Goal: Information Seeking & Learning: Learn about a topic

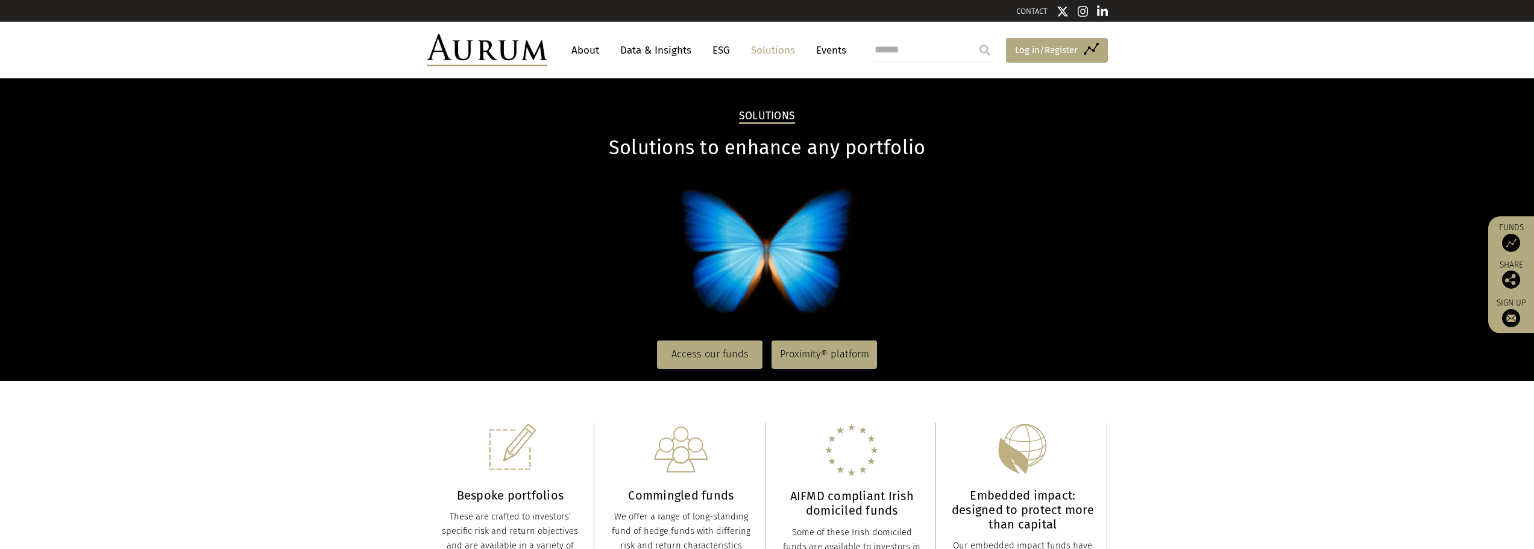
click at [1031, 50] on span "Log in/Register" at bounding box center [1046, 50] width 63 height 14
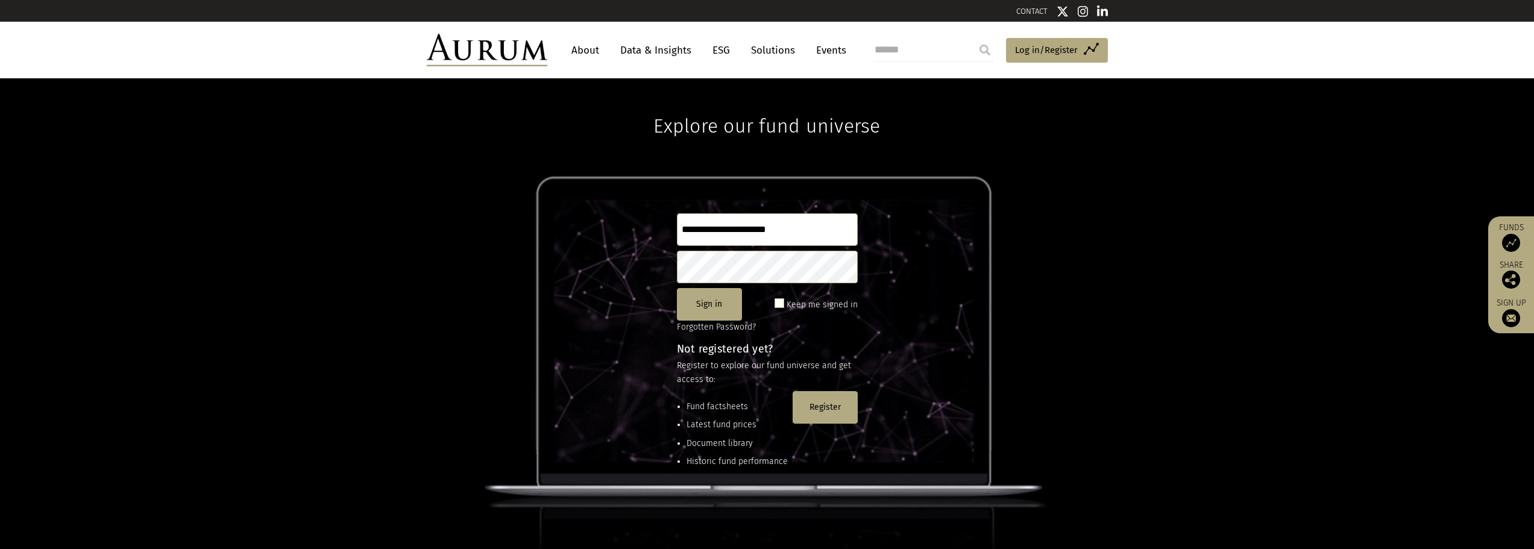
type input "**********"
click at [705, 306] on button "Sign in" at bounding box center [709, 304] width 65 height 33
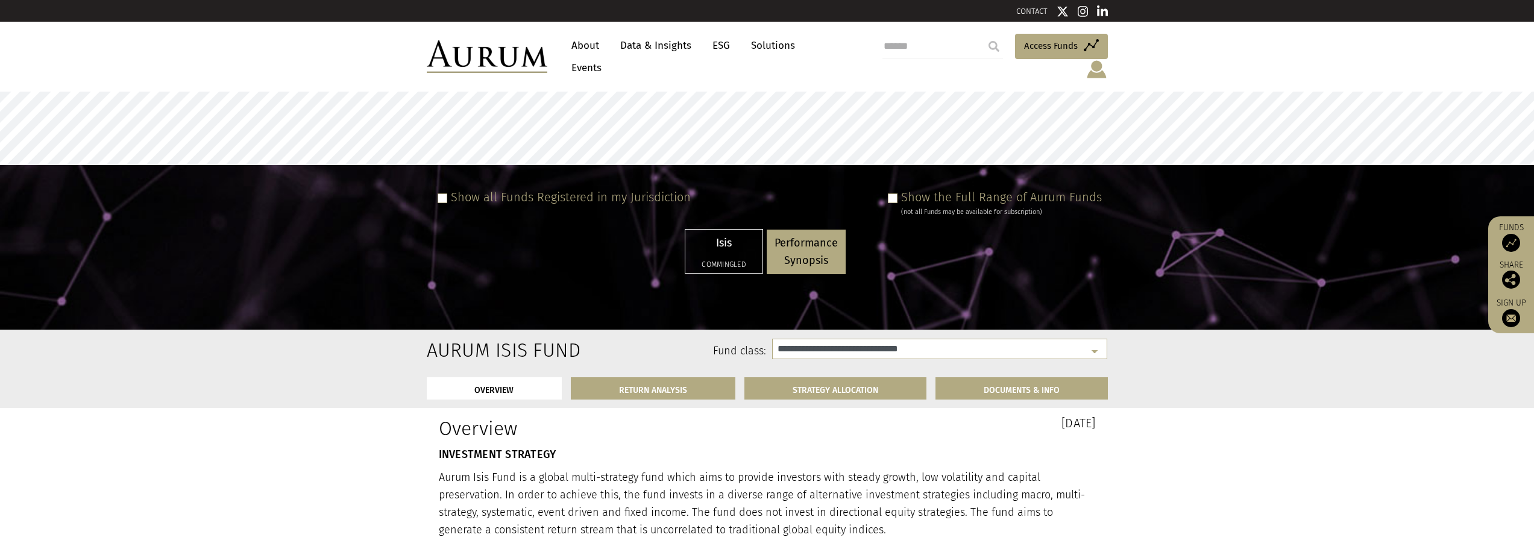
select select "**********"
click at [448, 190] on div "Show all Funds Registered in my Jurisdiction" at bounding box center [562, 203] width 258 height 27
click at [897, 193] on span at bounding box center [893, 198] width 10 height 10
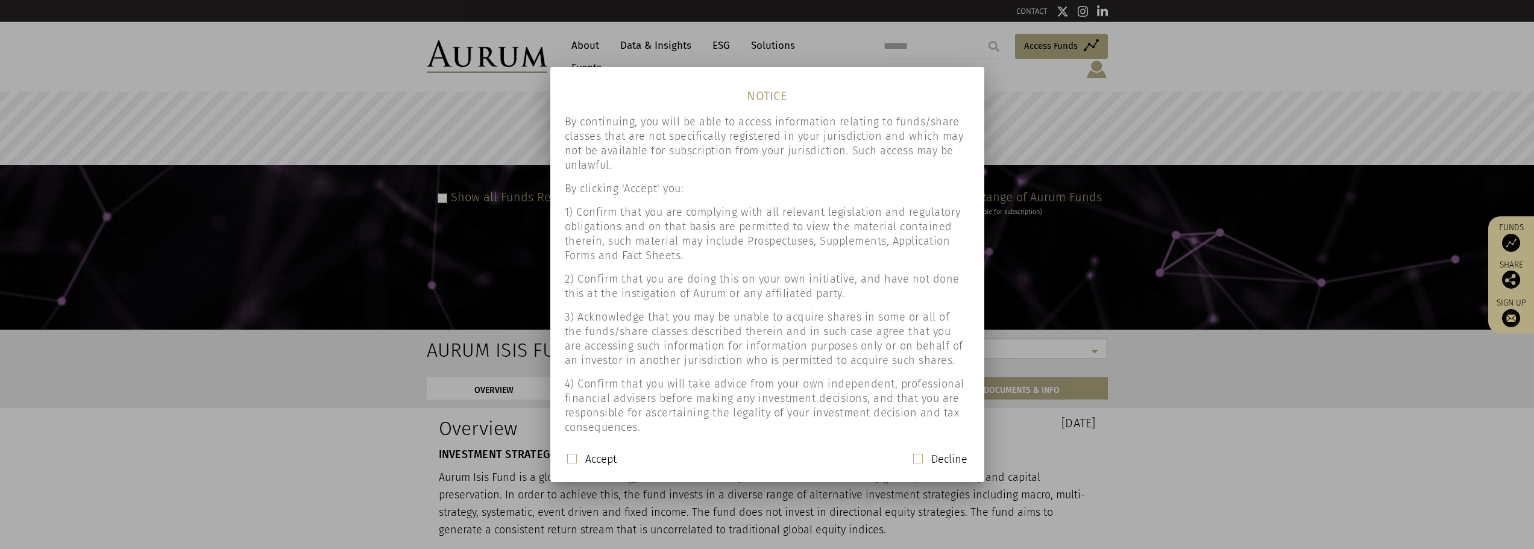
click at [570, 457] on span at bounding box center [572, 459] width 10 height 10
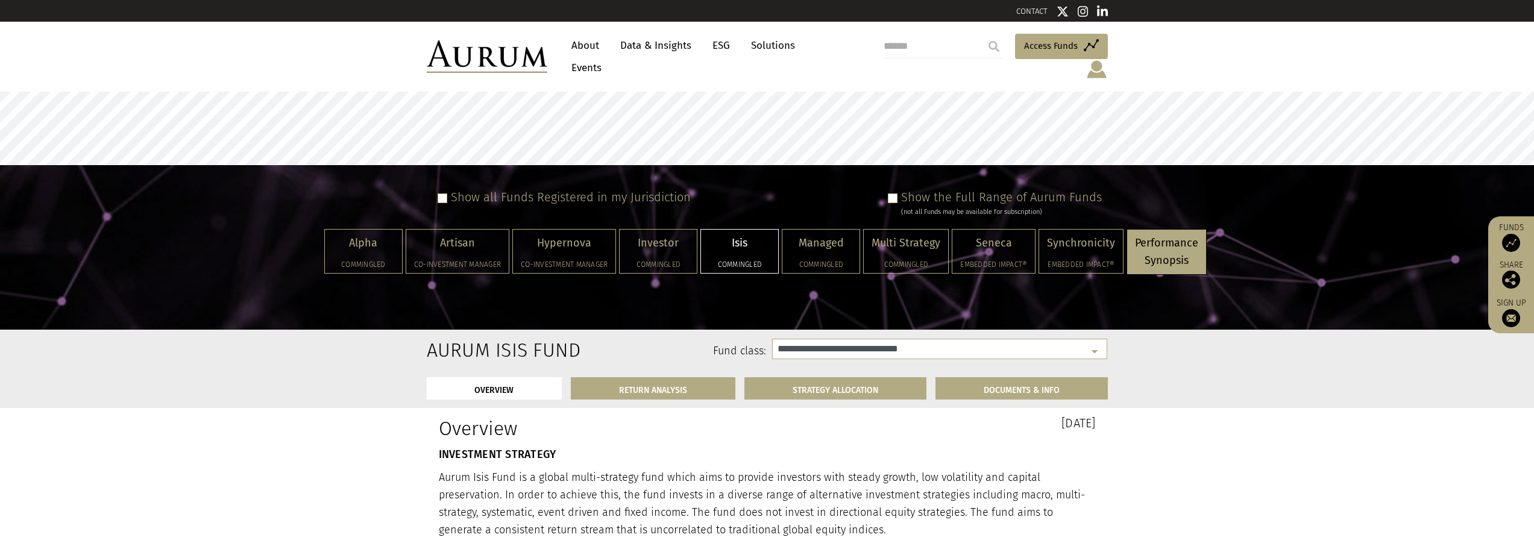
drag, startPoint x: 462, startPoint y: 239, endPoint x: 334, endPoint y: 305, distance: 143.1
click at [334, 305] on div "Alpha Commingled Artisan Co-investment Manager Hypernova Co-investment Manager …" at bounding box center [767, 275] width 1516 height 93
drag, startPoint x: 445, startPoint y: 246, endPoint x: 427, endPoint y: 236, distance: 21.6
click at [427, 236] on p "Artisan" at bounding box center [457, 242] width 87 height 17
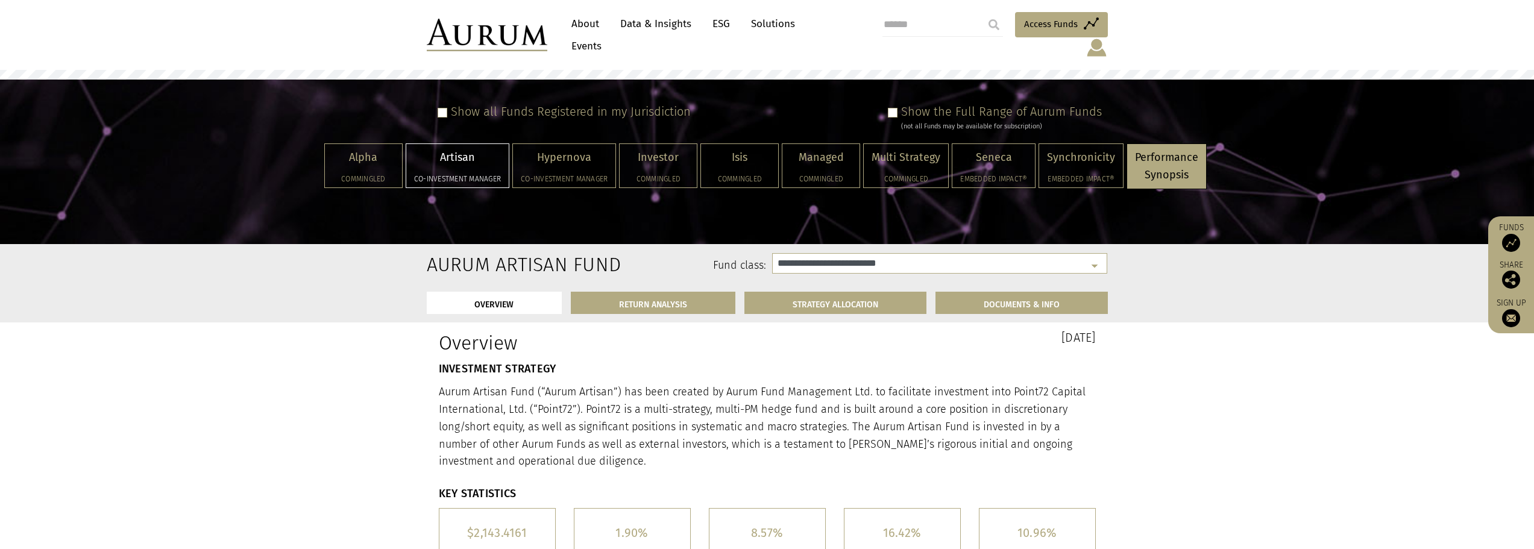
scroll to position [121, 0]
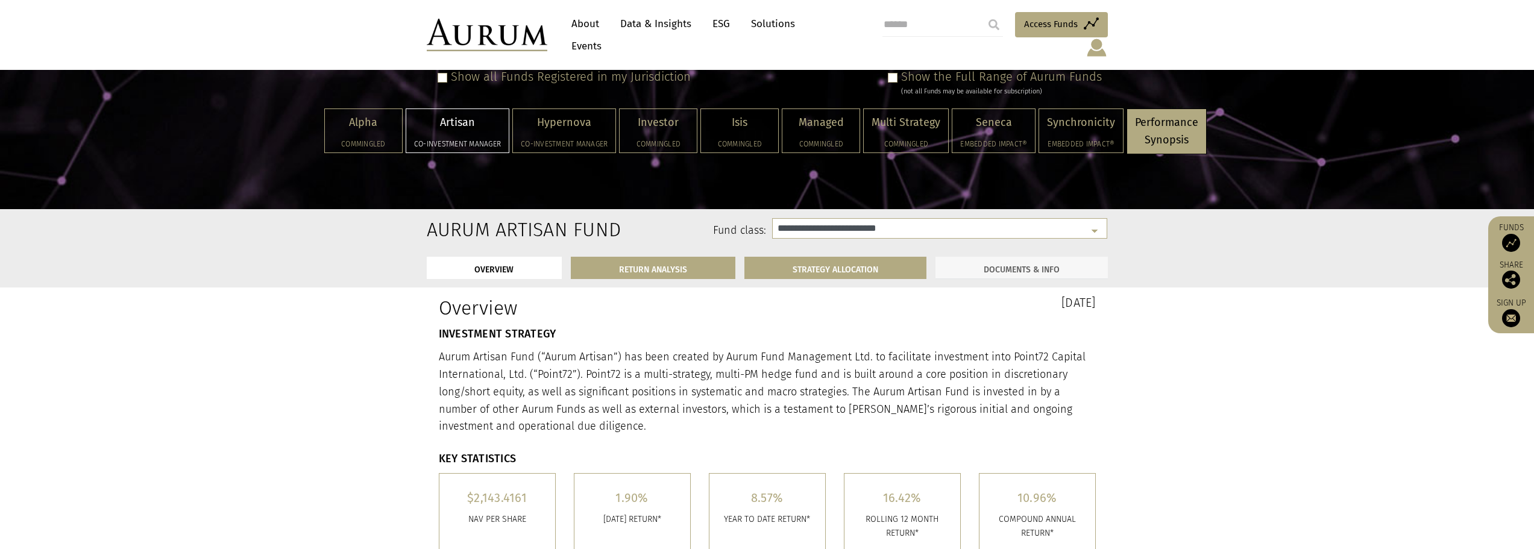
click at [999, 257] on link "DOCUMENTS & INFO" at bounding box center [1021, 268] width 172 height 22
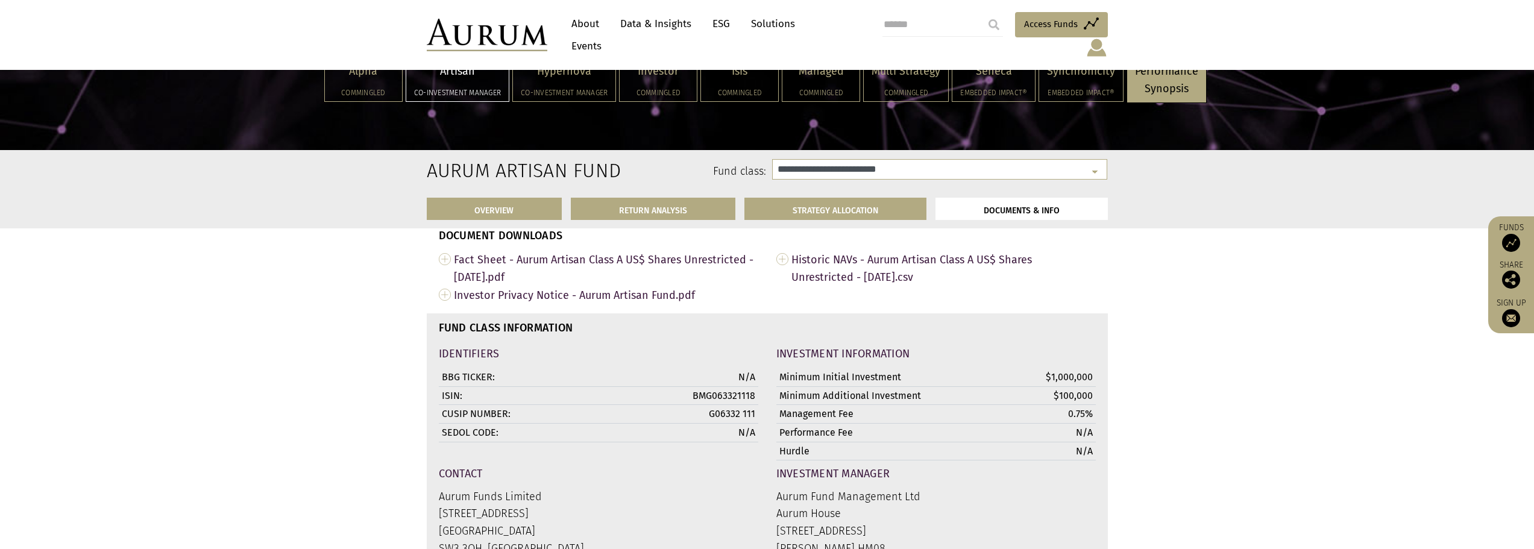
scroll to position [3708, 0]
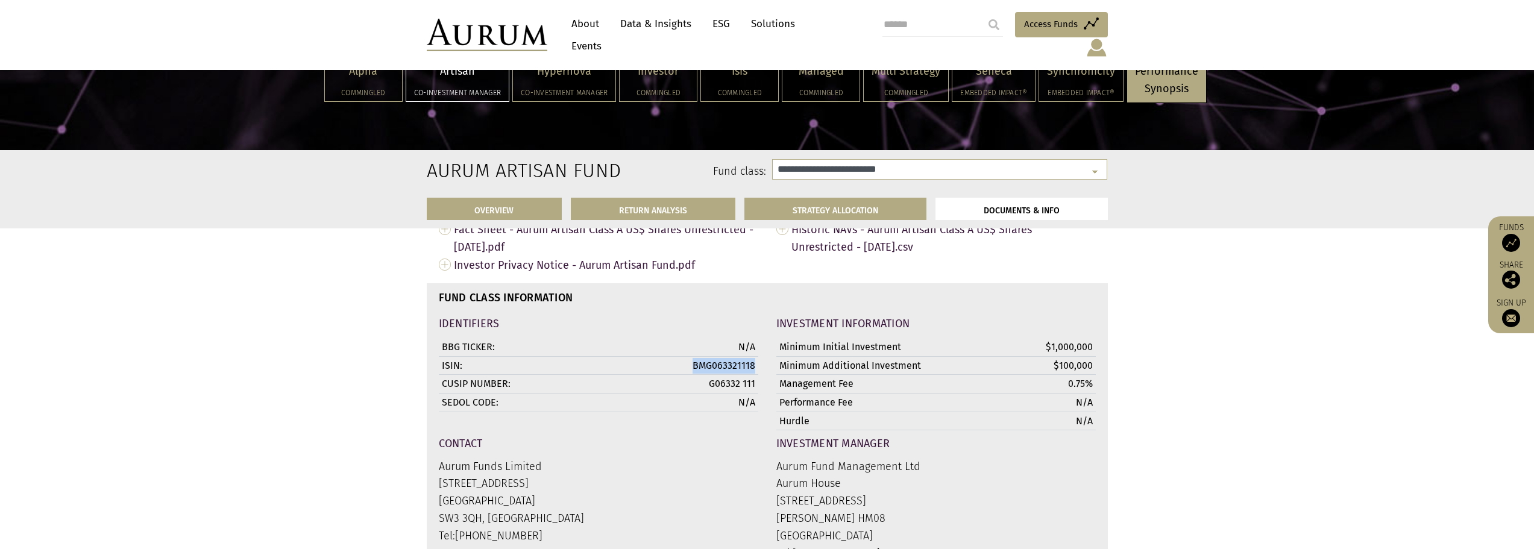
drag, startPoint x: 694, startPoint y: 374, endPoint x: 755, endPoint y: 375, distance: 60.9
click at [755, 375] on td "BMG063321118" at bounding box center [700, 365] width 116 height 19
copy td "BMG063321118"
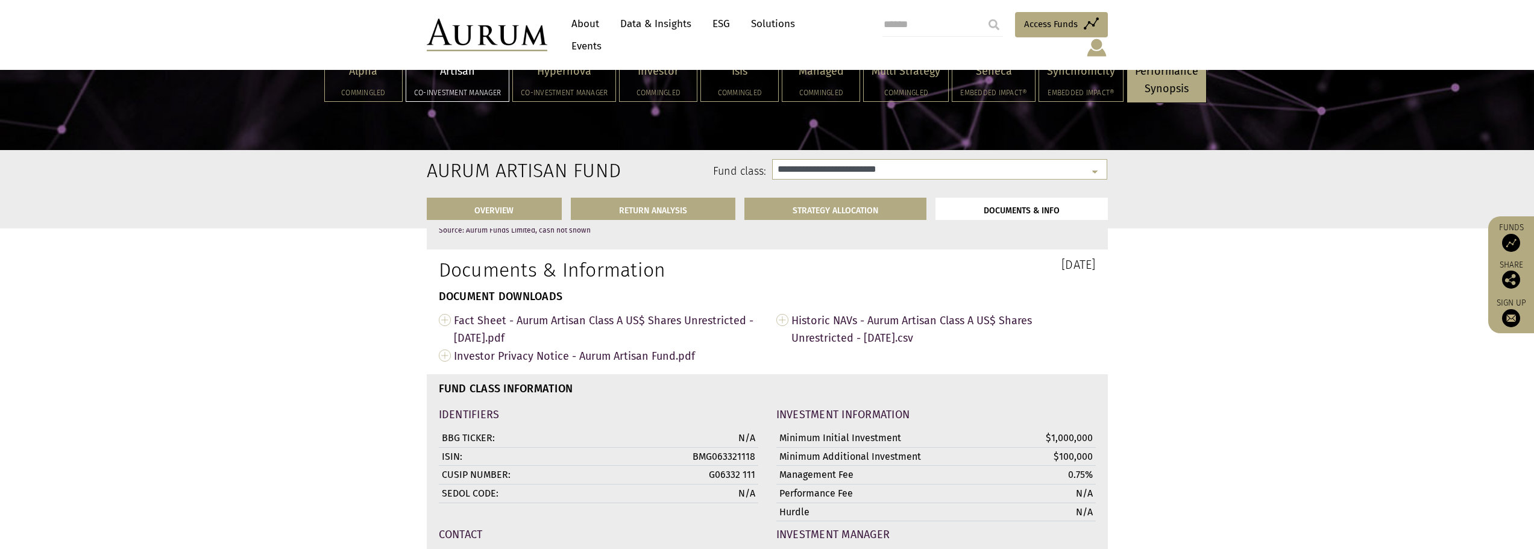
scroll to position [3588, 0]
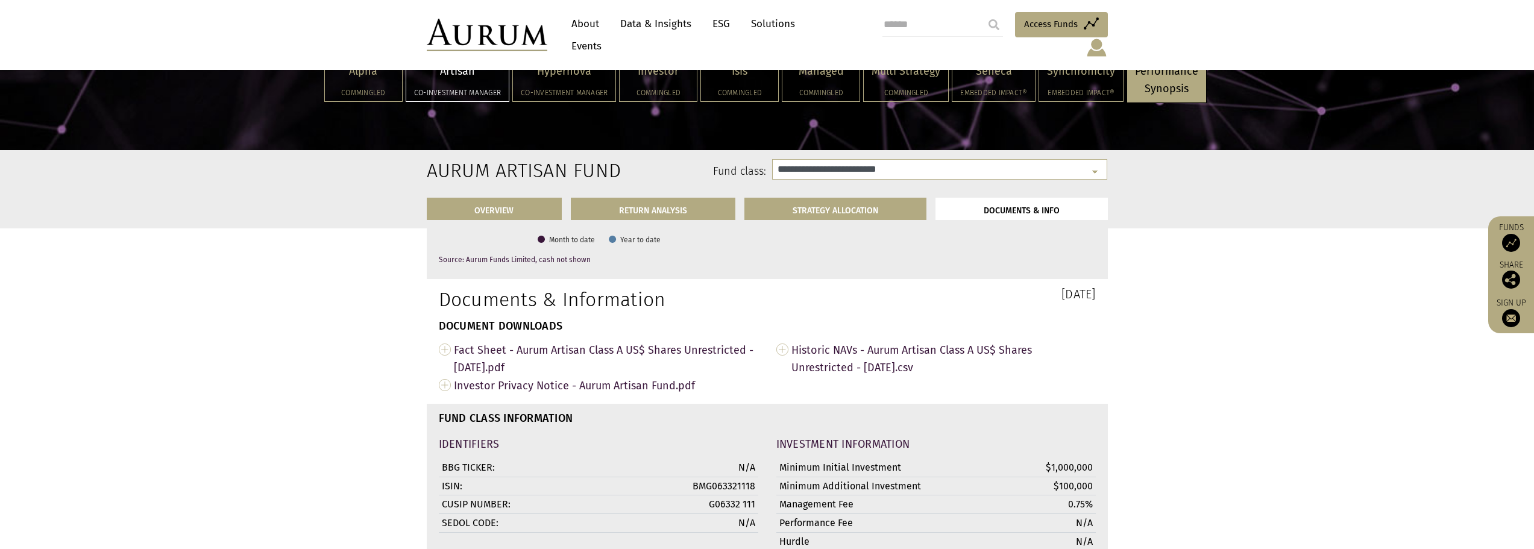
drag, startPoint x: 497, startPoint y: 362, endPoint x: 369, endPoint y: 343, distance: 129.1
click at [446, 360] on link "Fact Sheet - Aurum Artisan Class A US$ Shares Unrestricted - [DATE].pdf" at bounding box center [598, 358] width 319 height 36
click at [1093, 174] on select "**********" at bounding box center [939, 169] width 335 height 20
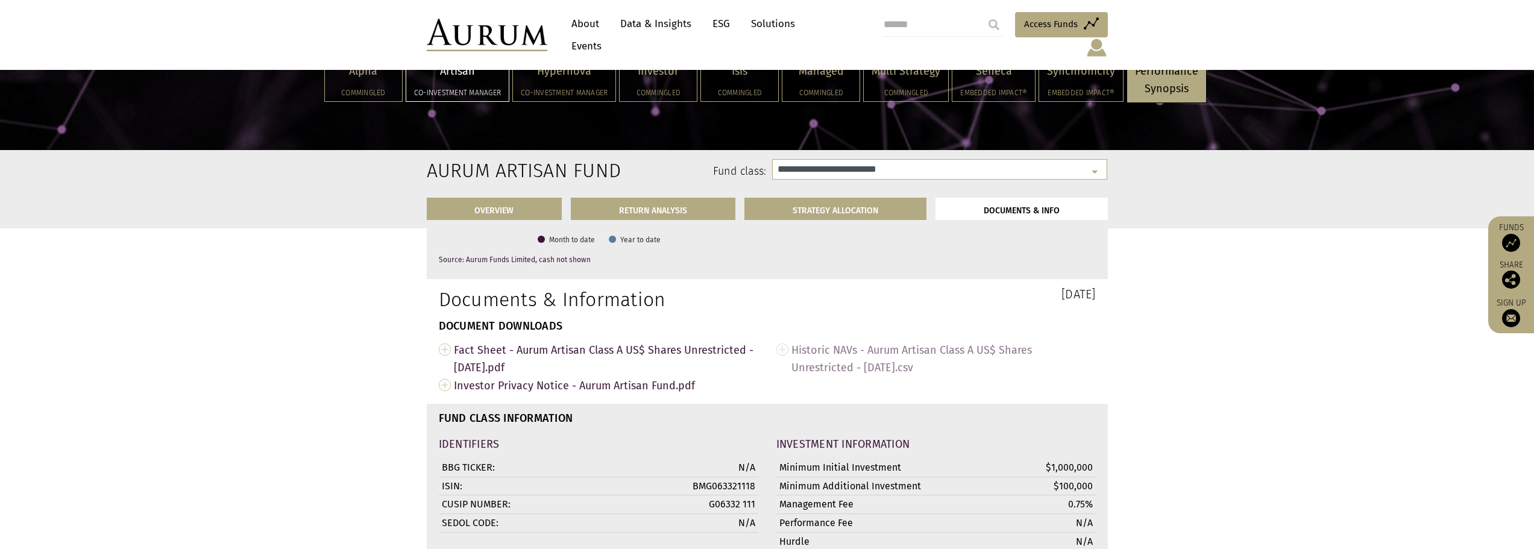
click at [783, 359] on link "Historic NAVs - Aurum Artisan Class A US$ Shares Unrestricted - [DATE].csv" at bounding box center [935, 358] width 319 height 36
click at [1094, 168] on select "**********" at bounding box center [939, 169] width 335 height 20
select select "**********"
click at [772, 159] on select "**********" at bounding box center [939, 169] width 335 height 20
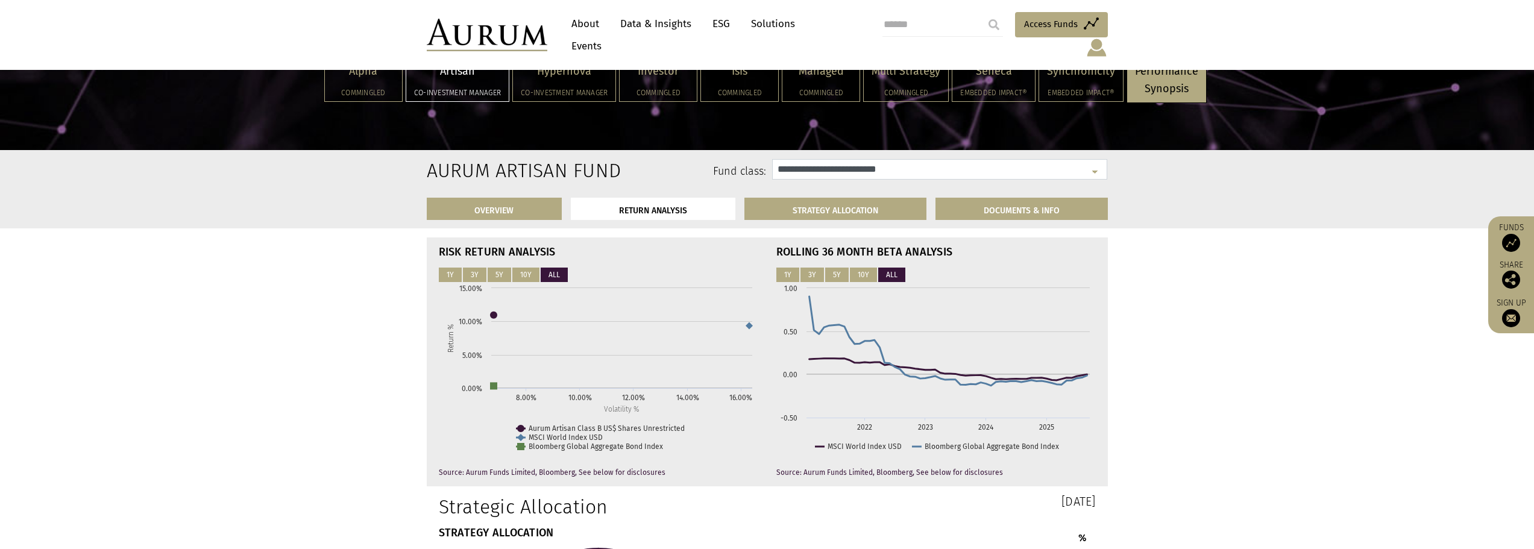
scroll to position [2864, 0]
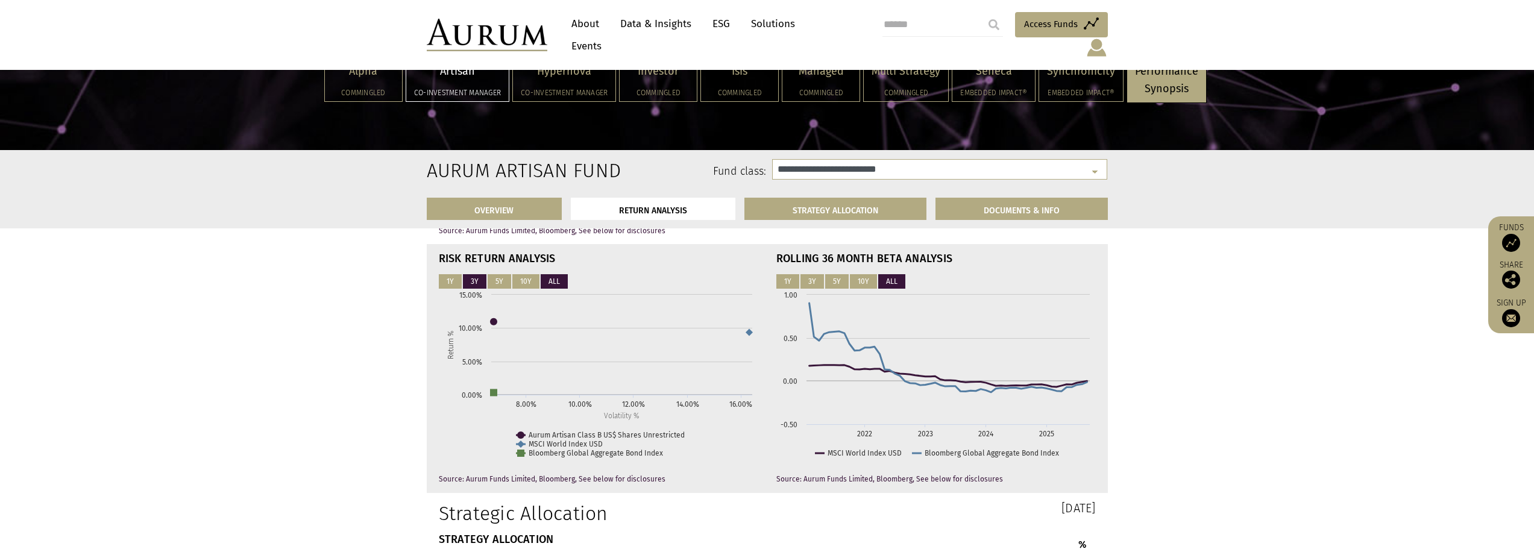
click at [473, 289] on button "3Y" at bounding box center [475, 281] width 24 height 14
click at [519, 289] on button "10Y" at bounding box center [525, 281] width 27 height 14
click at [548, 289] on button "ALL" at bounding box center [554, 281] width 27 height 14
click at [519, 289] on button "10Y" at bounding box center [525, 281] width 27 height 14
click at [498, 289] on button "5Y" at bounding box center [500, 281] width 24 height 14
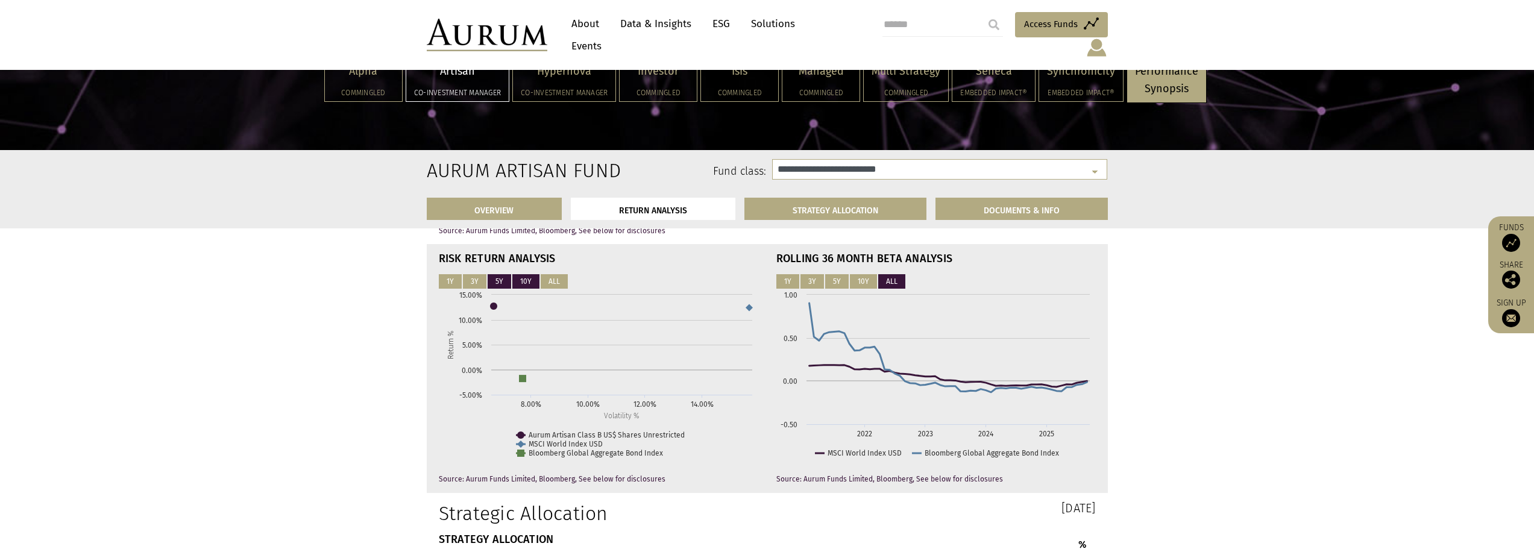
click at [524, 287] on button "10Y" at bounding box center [525, 281] width 27 height 14
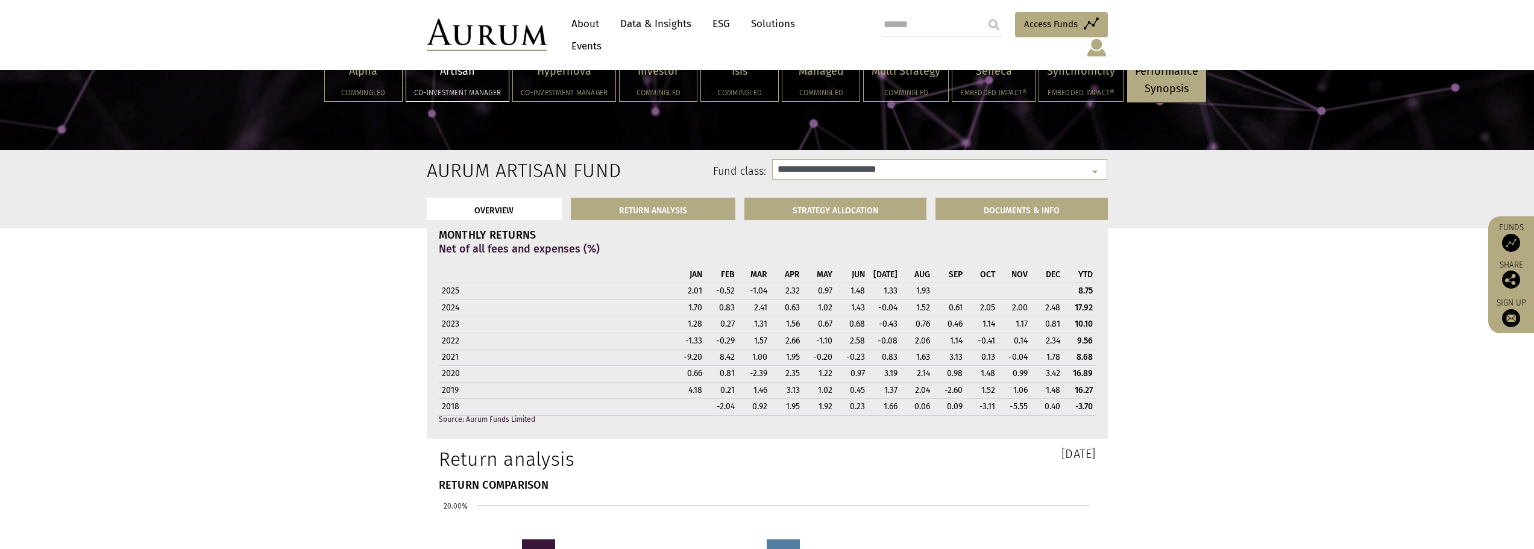
scroll to position [876, 0]
